Goal: Task Accomplishment & Management: Manage account settings

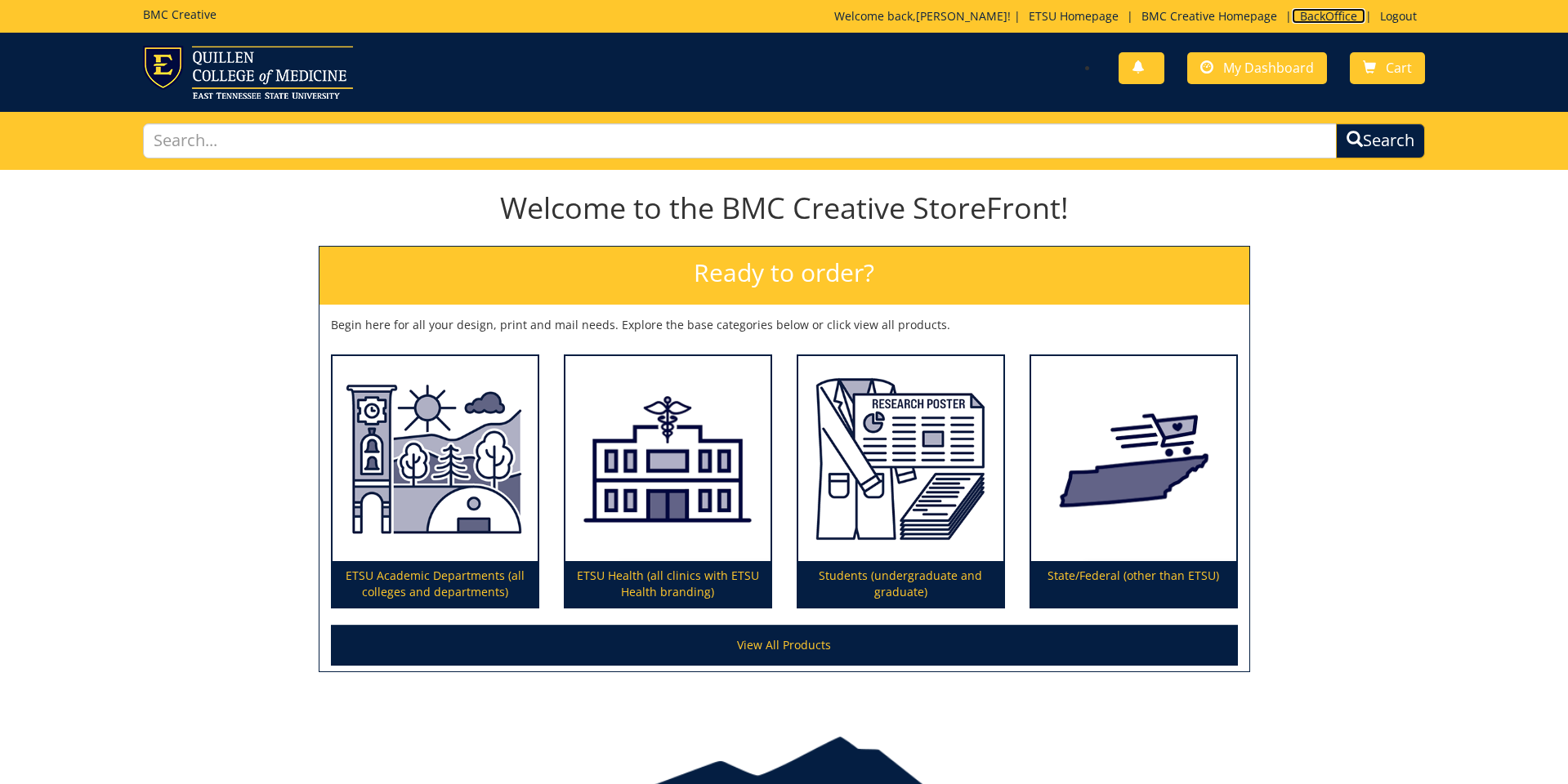
click at [1337, 13] on link "BackOffice" at bounding box center [1328, 16] width 73 height 16
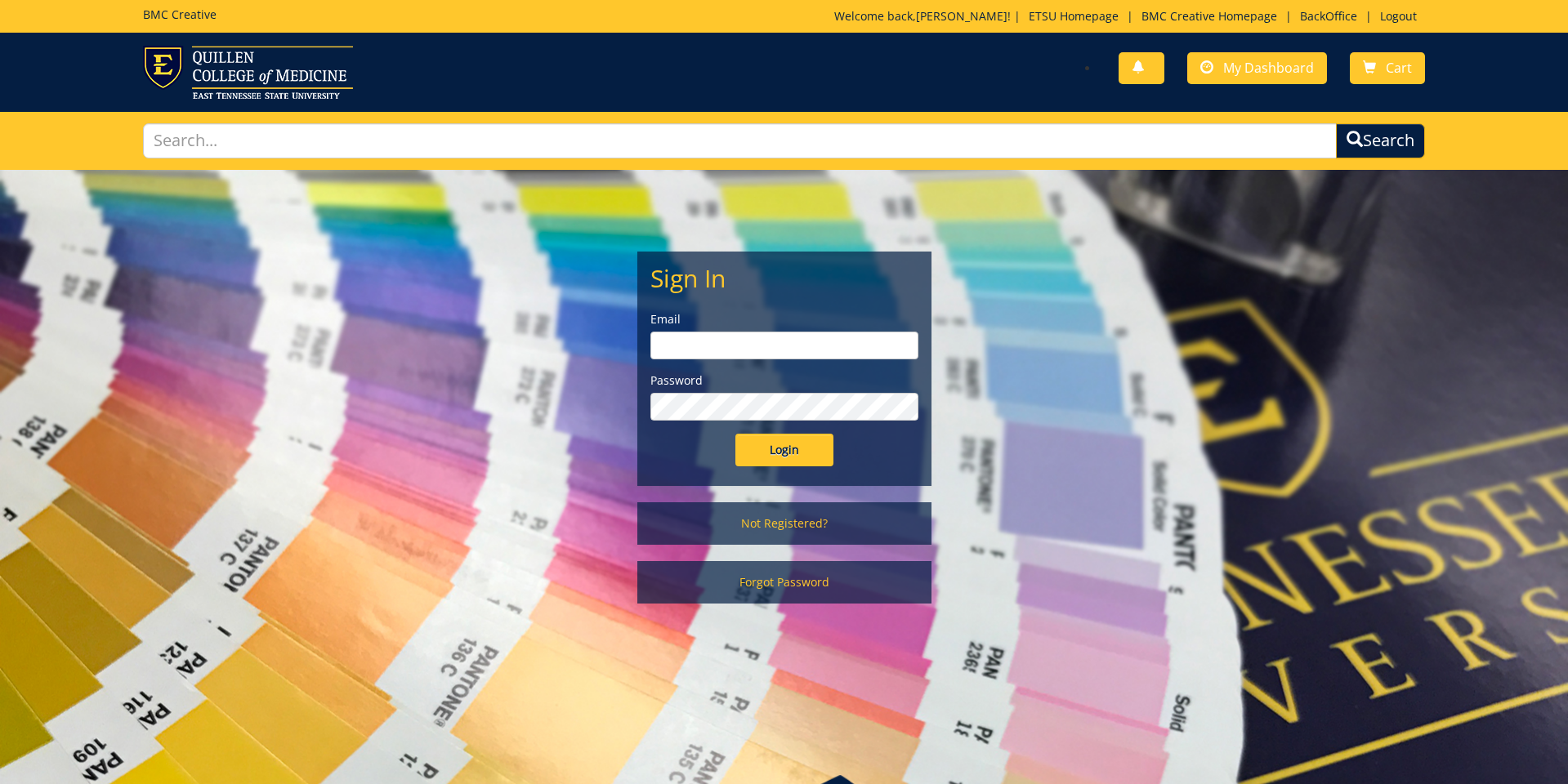
type input "[EMAIL_ADDRESS][DOMAIN_NAME]"
click at [769, 452] on input "Login" at bounding box center [784, 449] width 98 height 32
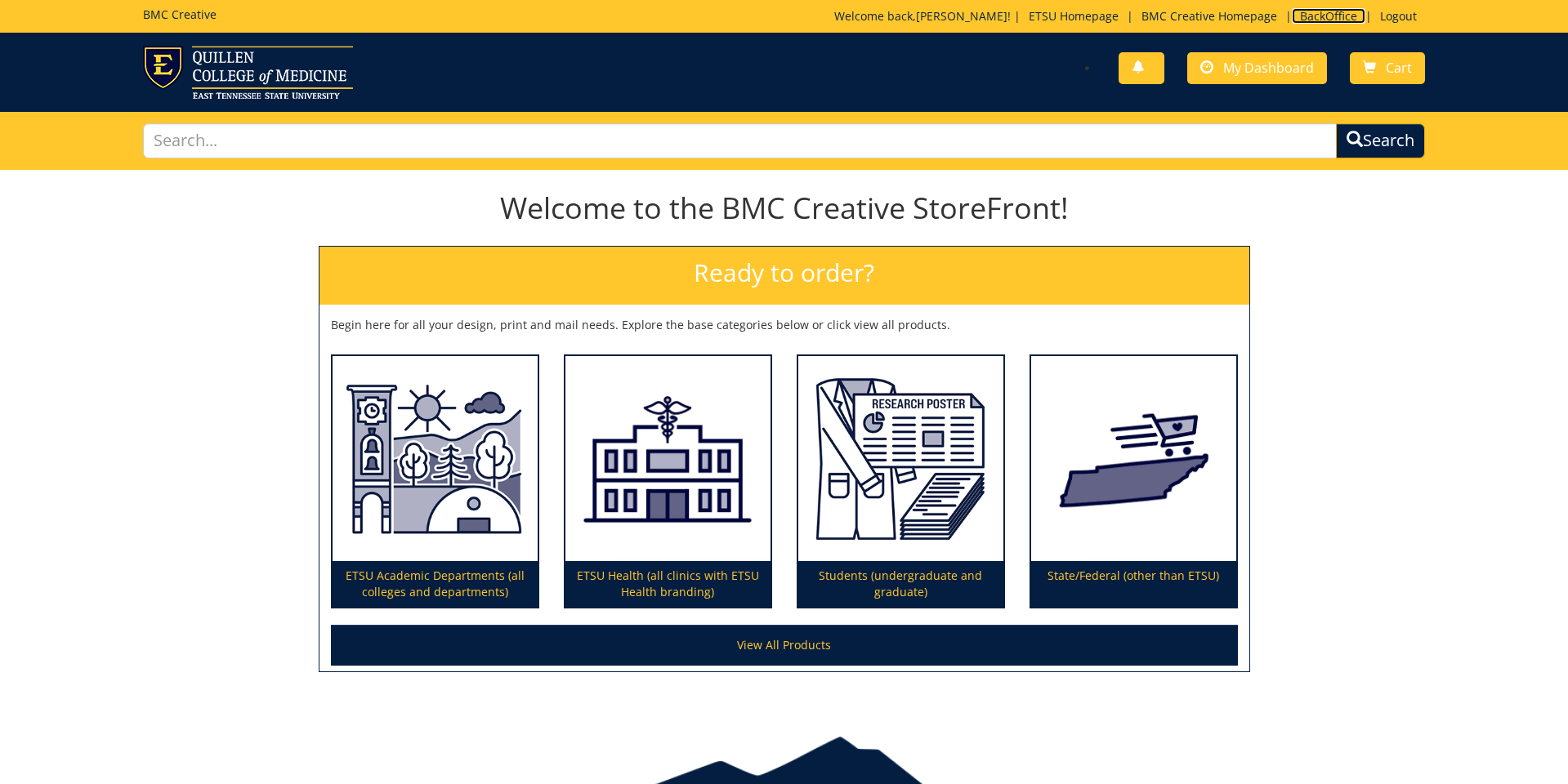
click at [1346, 18] on link "BackOffice" at bounding box center [1328, 16] width 73 height 16
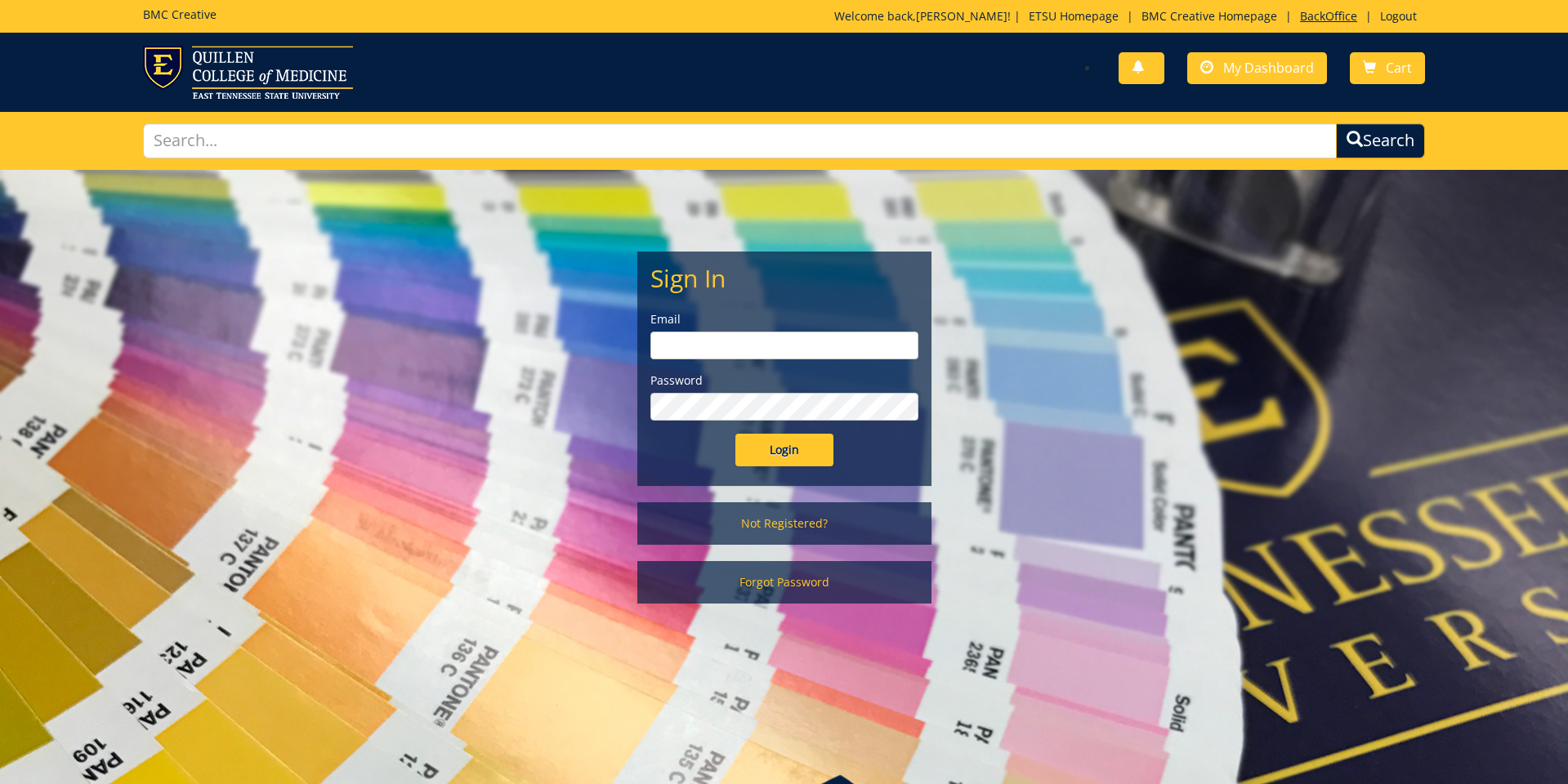
type input "ares@etsu.edu"
click at [1322, 17] on link "BackOffice" at bounding box center [1328, 16] width 73 height 16
